Goal: Information Seeking & Learning: Learn about a topic

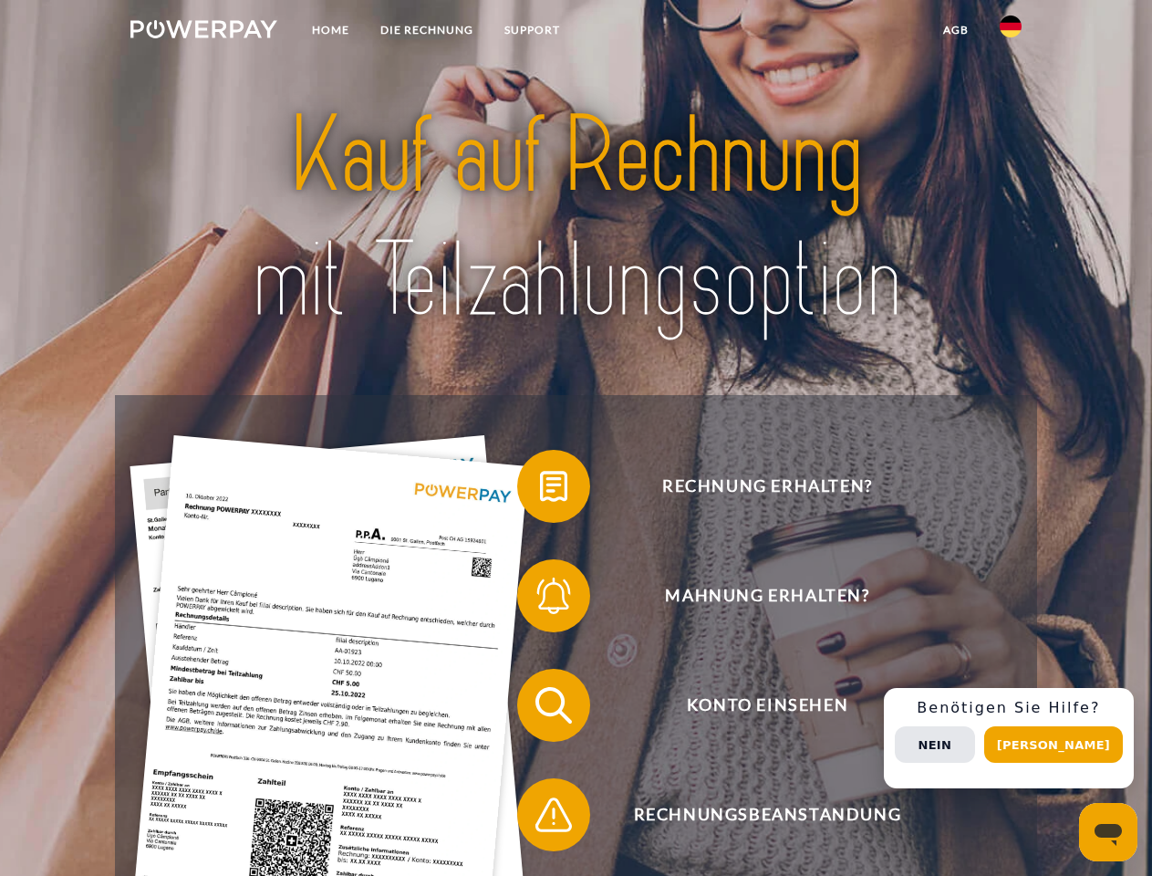
click at [203, 32] on img at bounding box center [203, 29] width 147 height 18
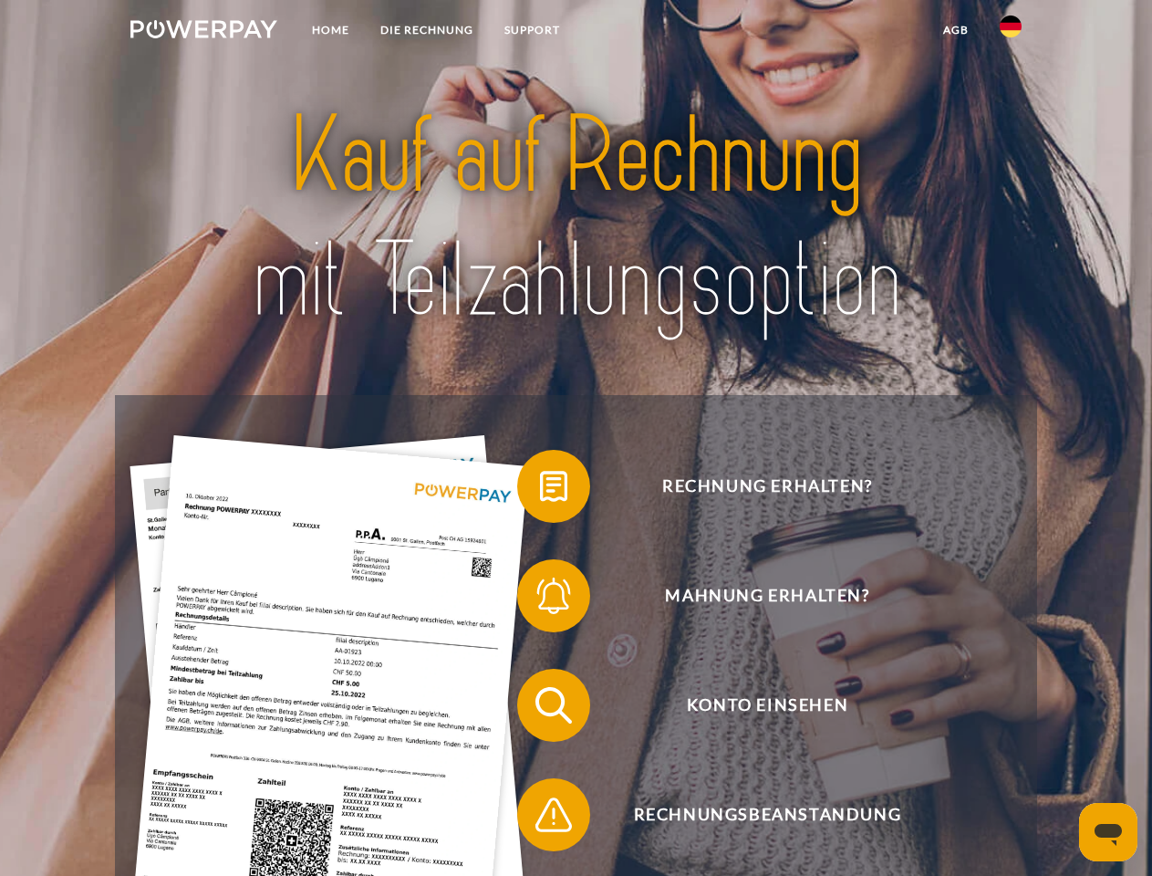
click at [1011, 32] on img at bounding box center [1011, 27] width 22 height 22
click at [955, 30] on link "agb" at bounding box center [956, 30] width 57 height 33
click at [540, 490] on span at bounding box center [526, 486] width 91 height 91
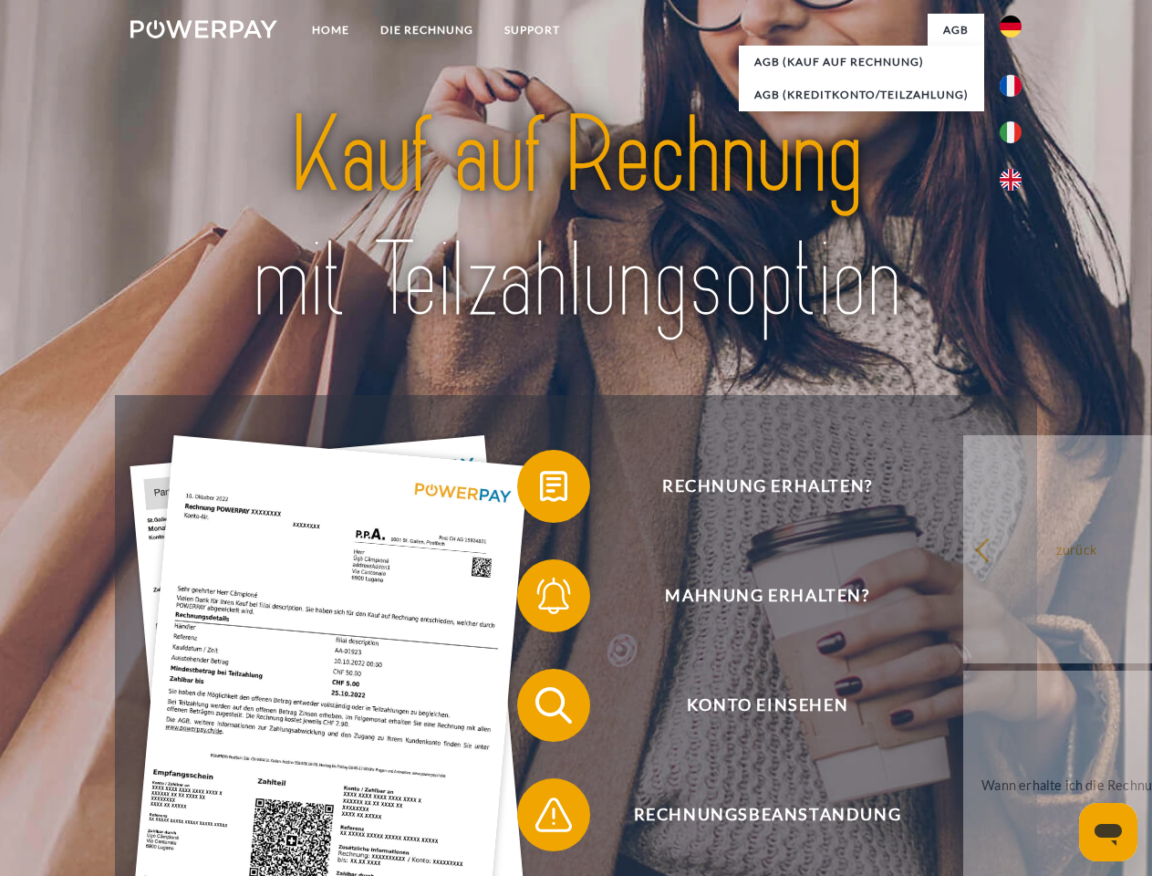
click at [540, 599] on div "Rechnung erhalten? Mahnung erhalten? Konto einsehen" at bounding box center [576, 760] width 922 height 730
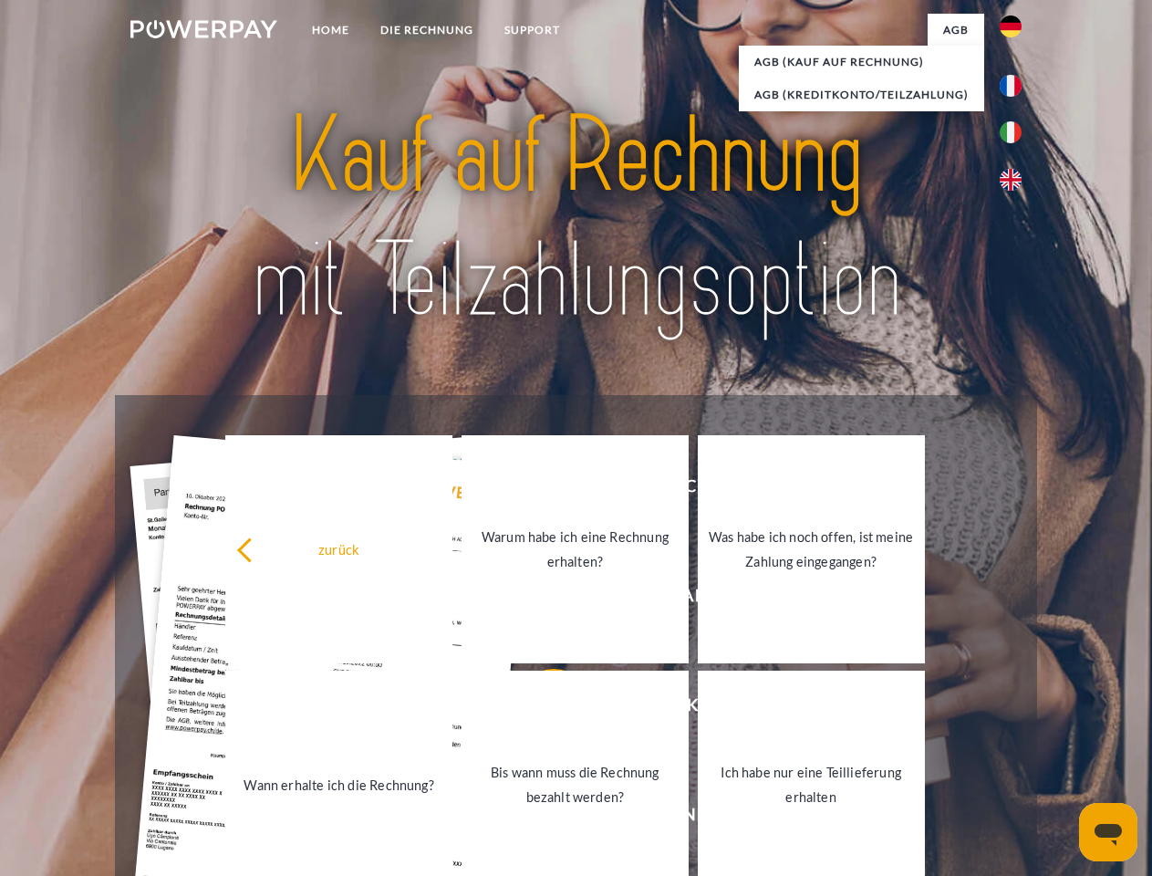
click at [540, 709] on link "Bis wann muss die Rechnung bezahlt werden?" at bounding box center [575, 785] width 227 height 228
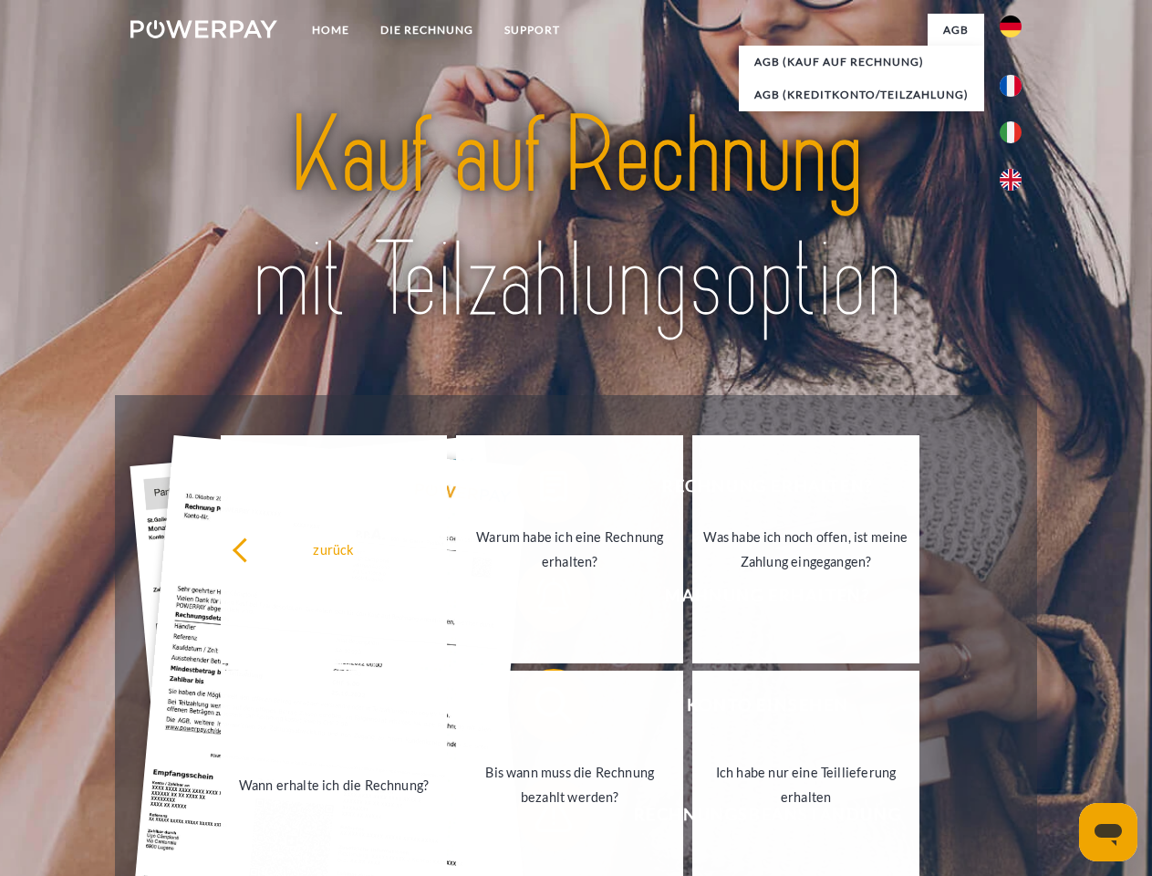
click at [693, 818] on link "Ich habe nur eine Teillieferung erhalten" at bounding box center [806, 785] width 227 height 228
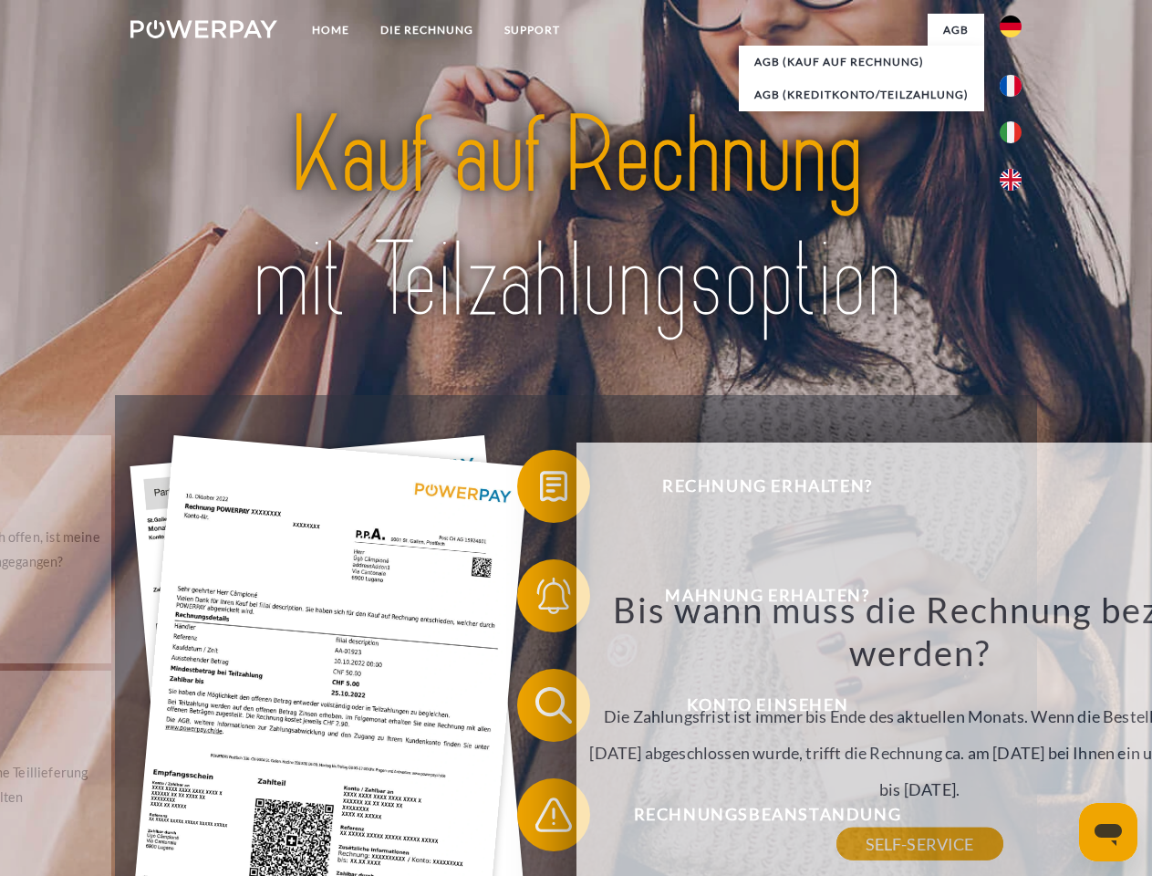
click at [1016, 738] on div "Rechnung erhalten? Mahnung erhalten? Konto einsehen" at bounding box center [576, 760] width 922 height 730
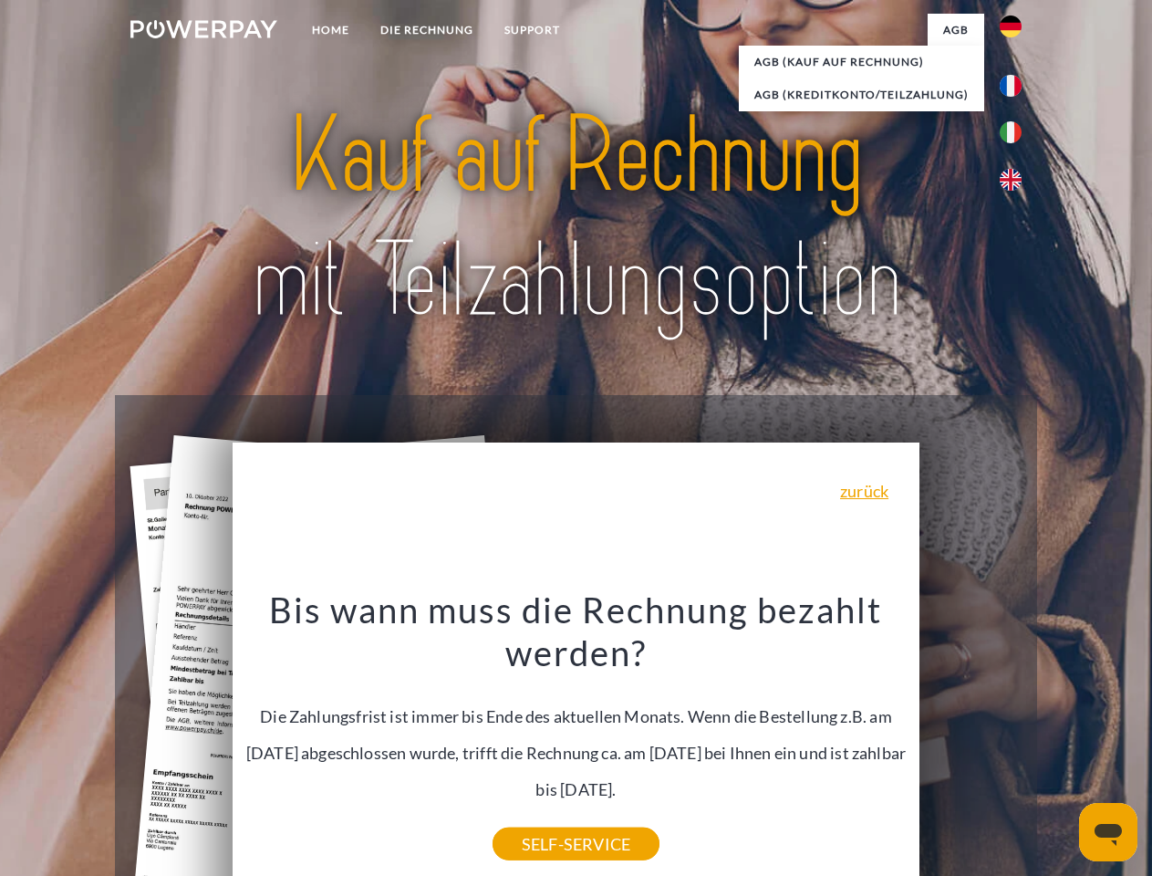
click at [971, 742] on span "Konto einsehen" at bounding box center [767, 705] width 447 height 73
click at [1060, 745] on header "Home DIE RECHNUNG SUPPORT" at bounding box center [576, 630] width 1152 height 1260
